Goal: Navigation & Orientation: Find specific page/section

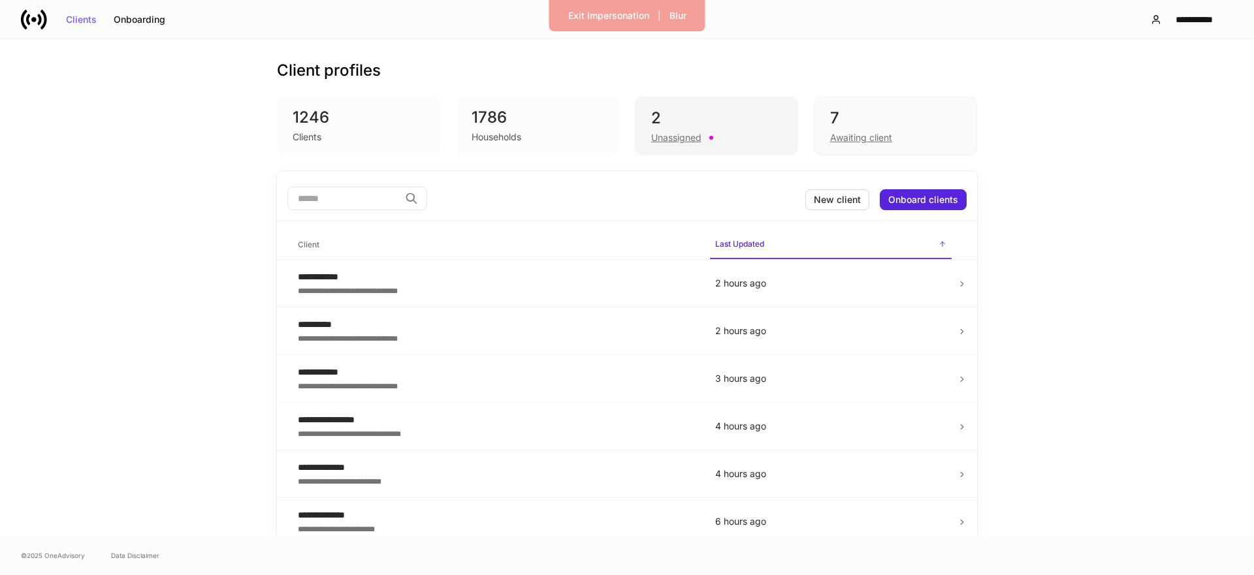
click at [703, 135] on div "Unassigned" at bounding box center [716, 137] width 131 height 16
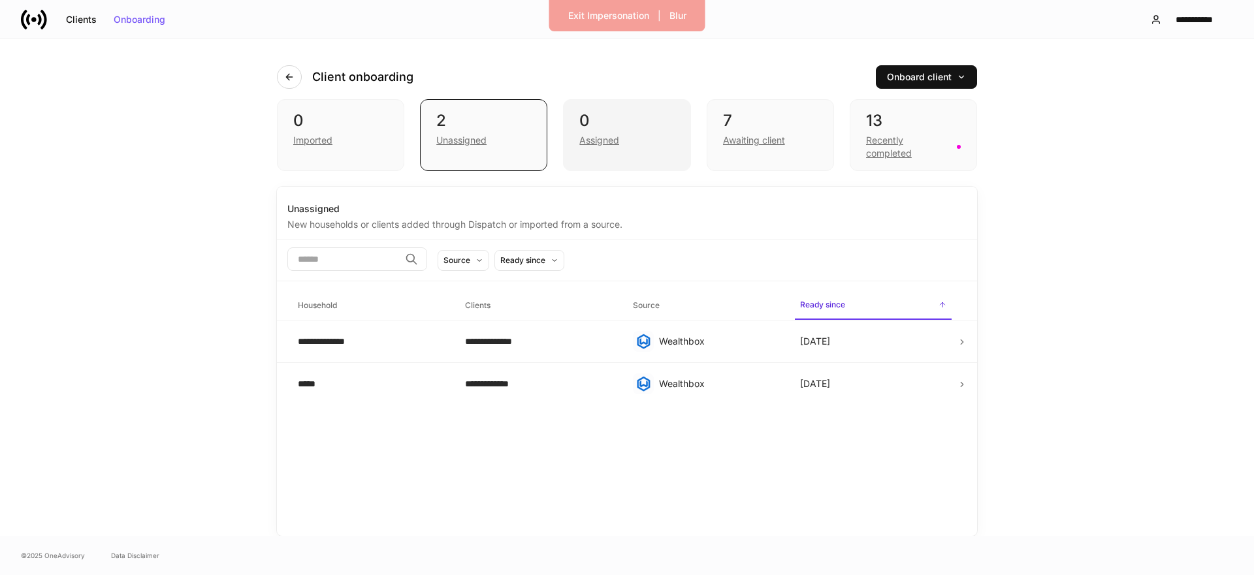
click at [654, 147] on div "0 Assigned" at bounding box center [626, 135] width 127 height 72
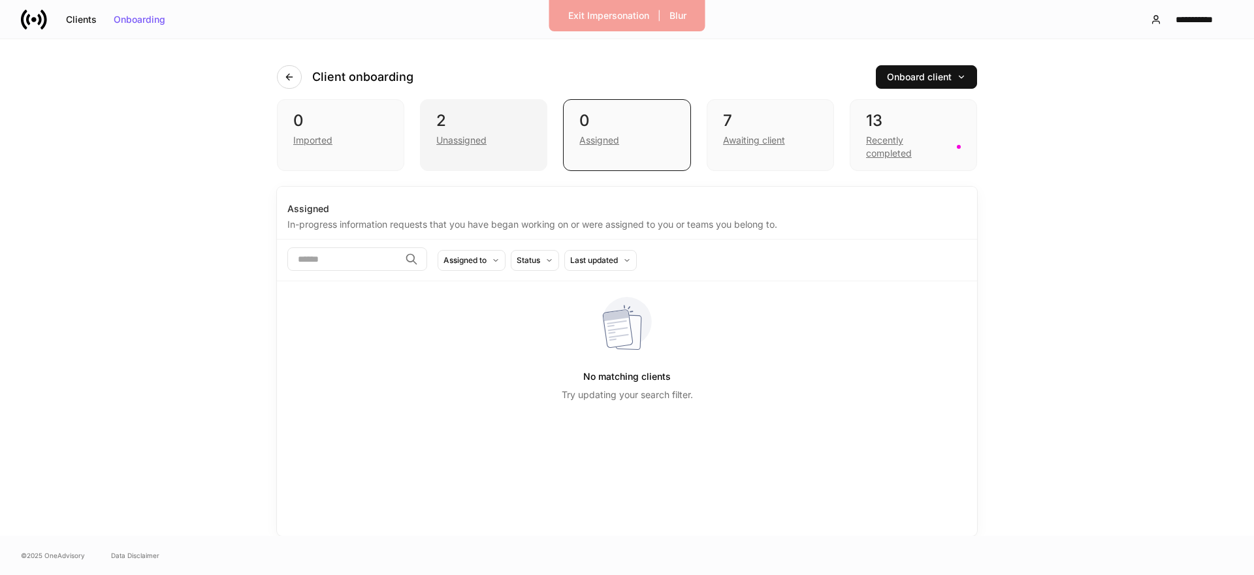
click at [511, 152] on div "2 Unassigned" at bounding box center [483, 135] width 127 height 72
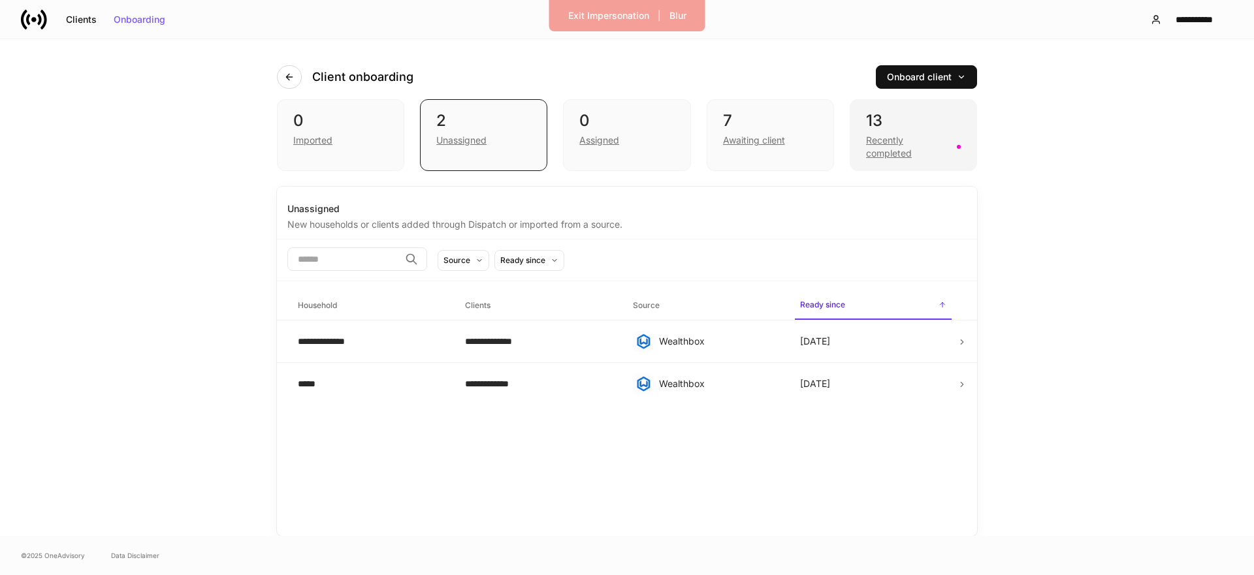
click at [863, 142] on div "13 Recently completed" at bounding box center [913, 135] width 127 height 72
